Goal: Find specific page/section: Find specific page/section

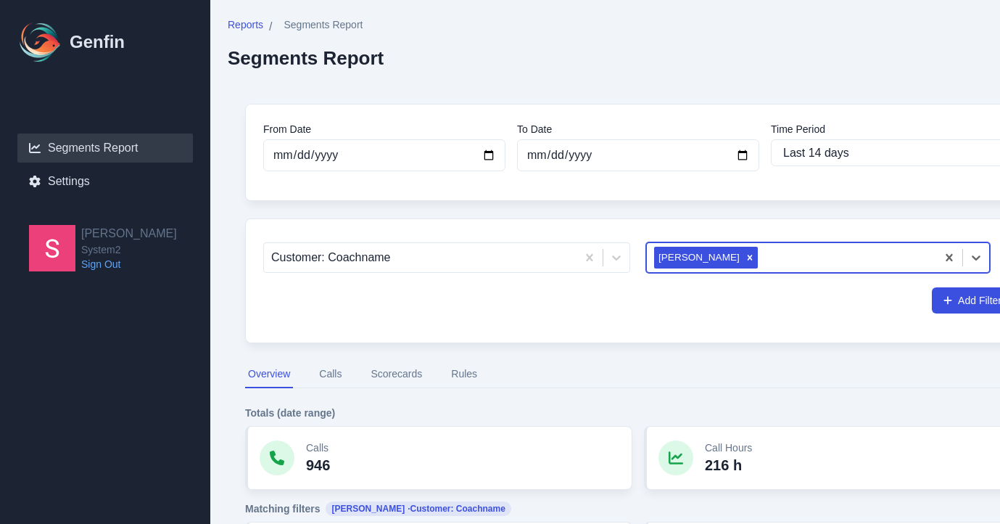
select select "14"
click at [745, 254] on icon "Remove Dalyce" at bounding box center [750, 257] width 10 height 10
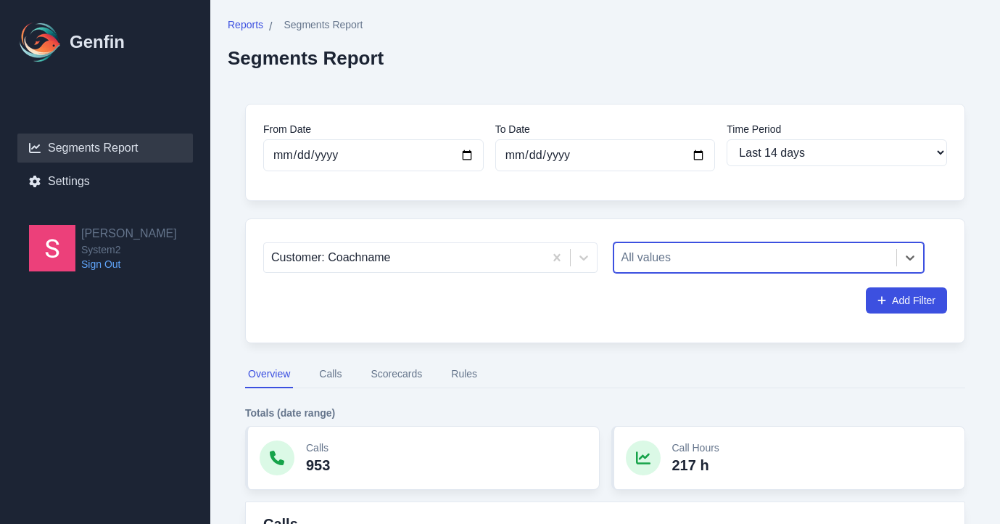
click at [770, 258] on div at bounding box center [756, 257] width 268 height 20
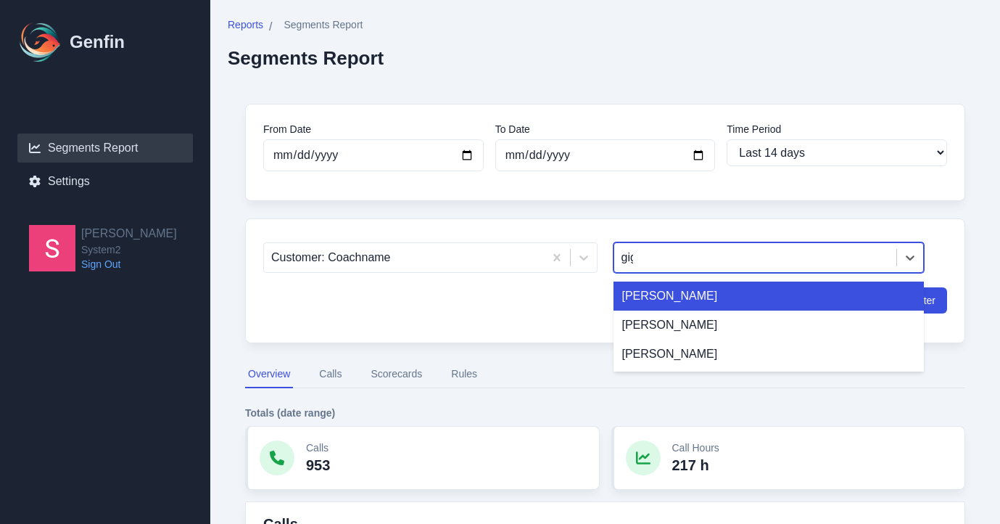
type input "[PERSON_NAME]"
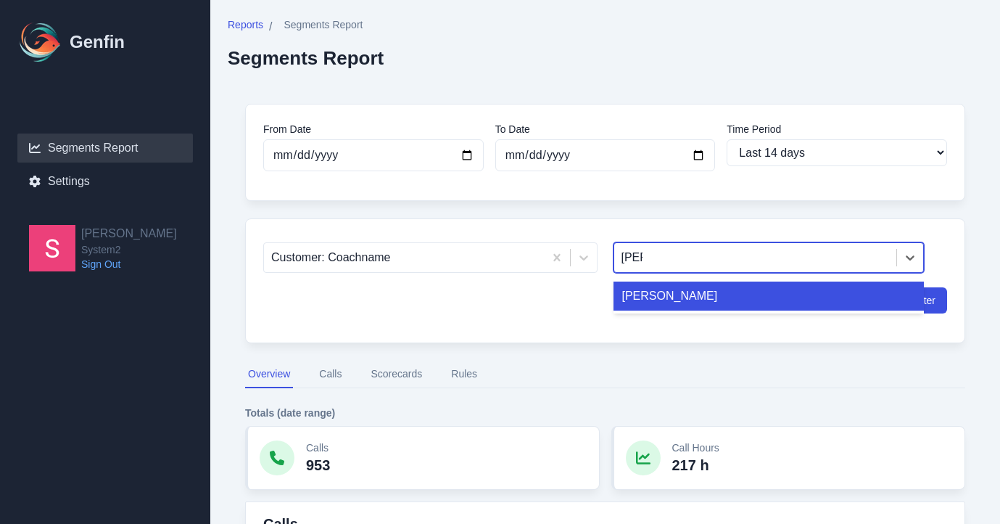
click at [756, 293] on div "[PERSON_NAME]" at bounding box center [769, 295] width 311 height 29
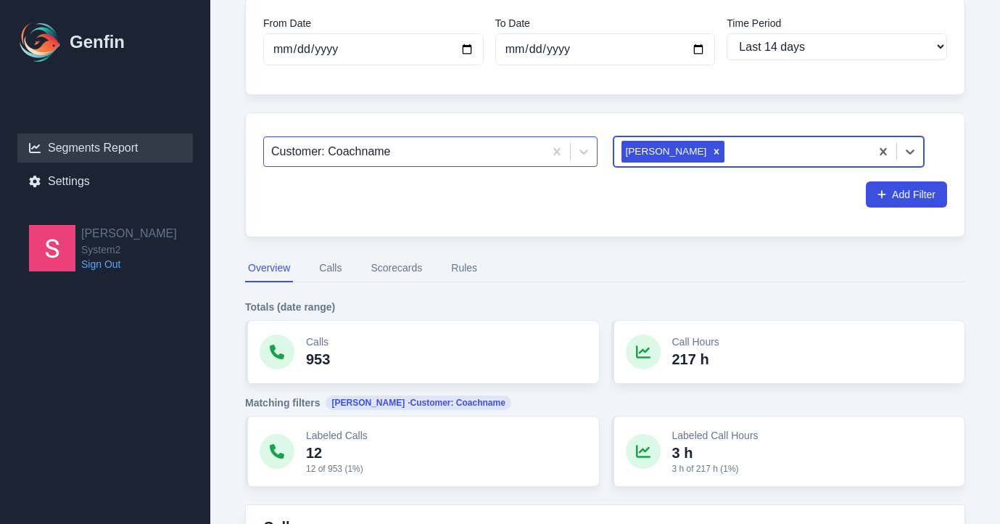
scroll to position [124, 0]
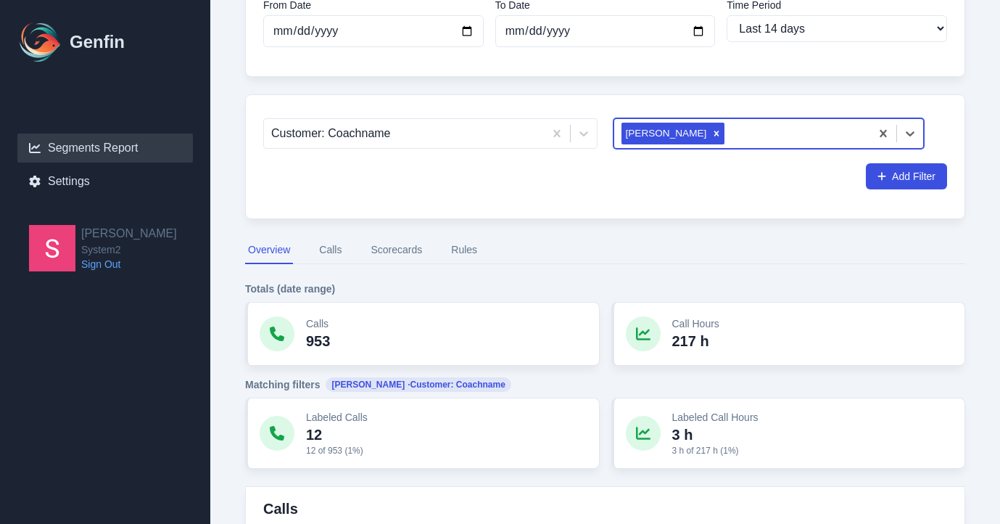
click at [339, 244] on button "Calls" at bounding box center [330, 250] width 28 height 28
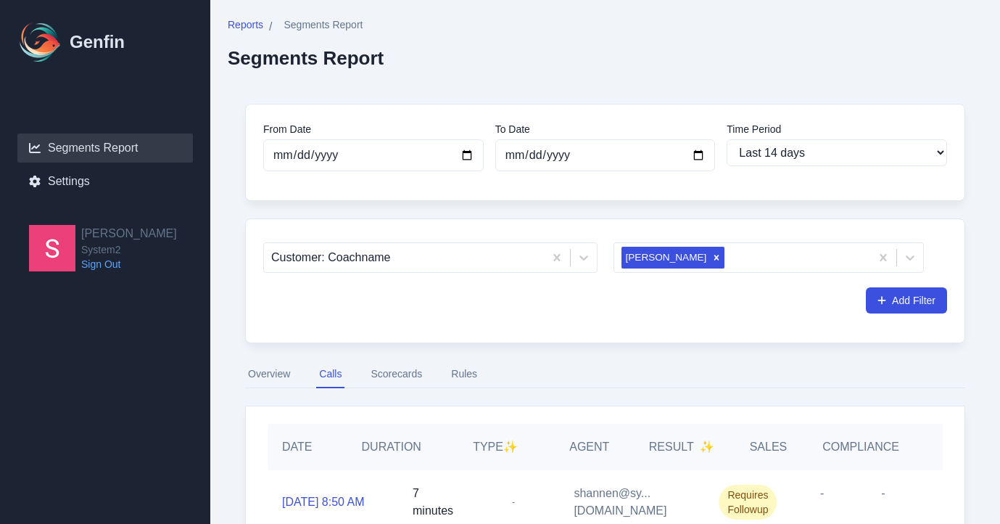
click at [406, 377] on button "Scorecards" at bounding box center [396, 374] width 57 height 28
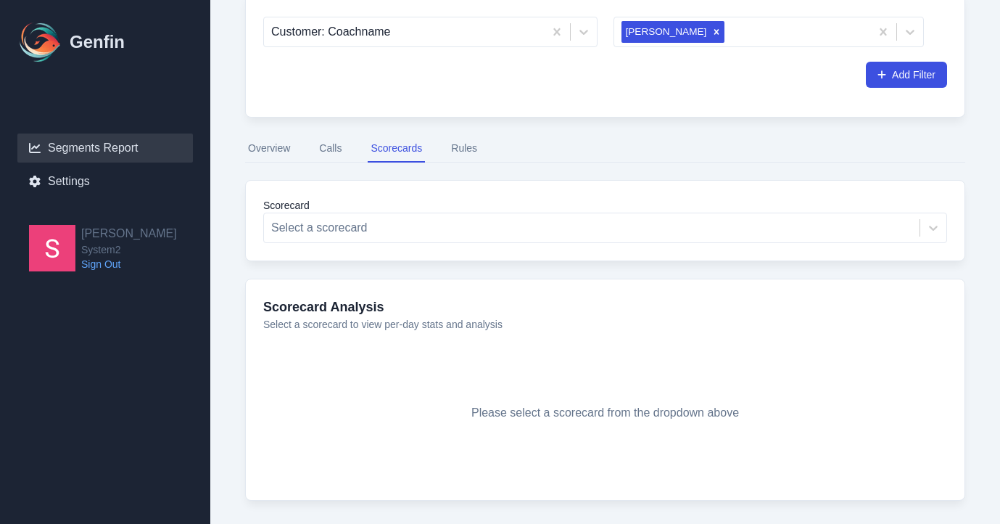
scroll to position [256, 0]
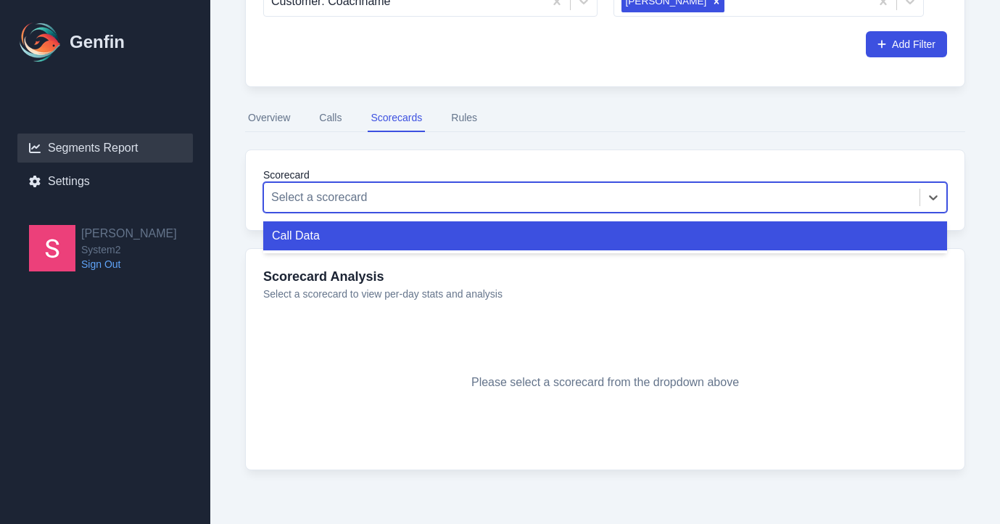
click at [505, 196] on div at bounding box center [591, 197] width 641 height 20
click at [468, 235] on div "Call Data" at bounding box center [605, 235] width 684 height 29
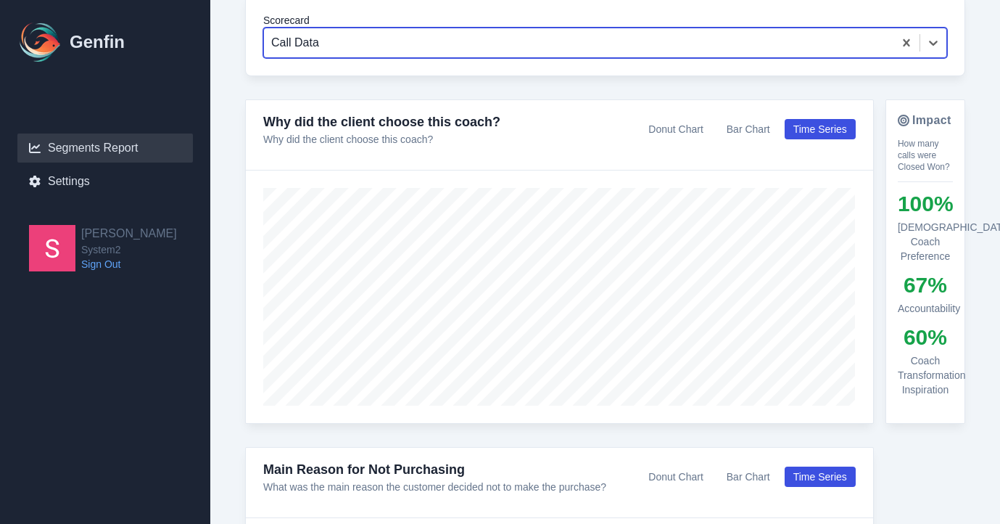
scroll to position [453, 0]
